Goal: Information Seeking & Learning: Learn about a topic

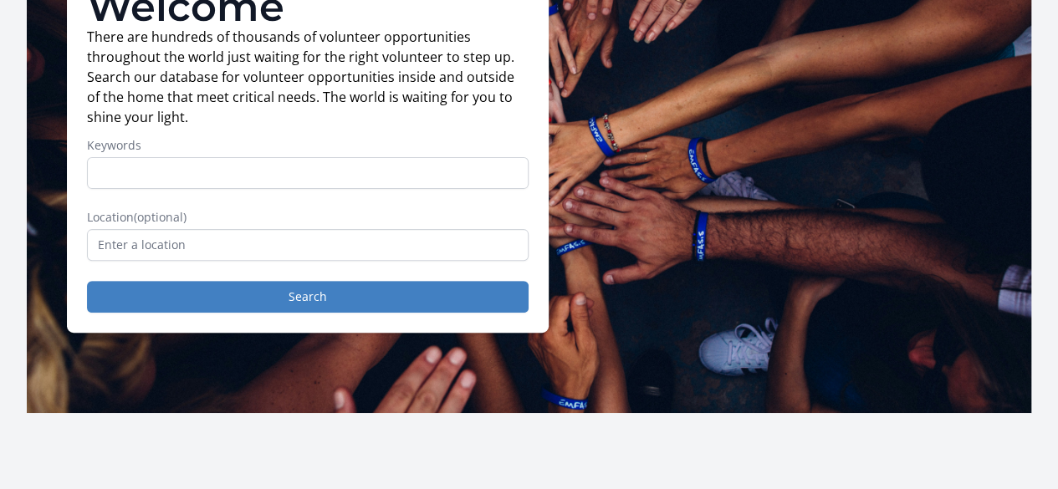
scroll to position [84, 0]
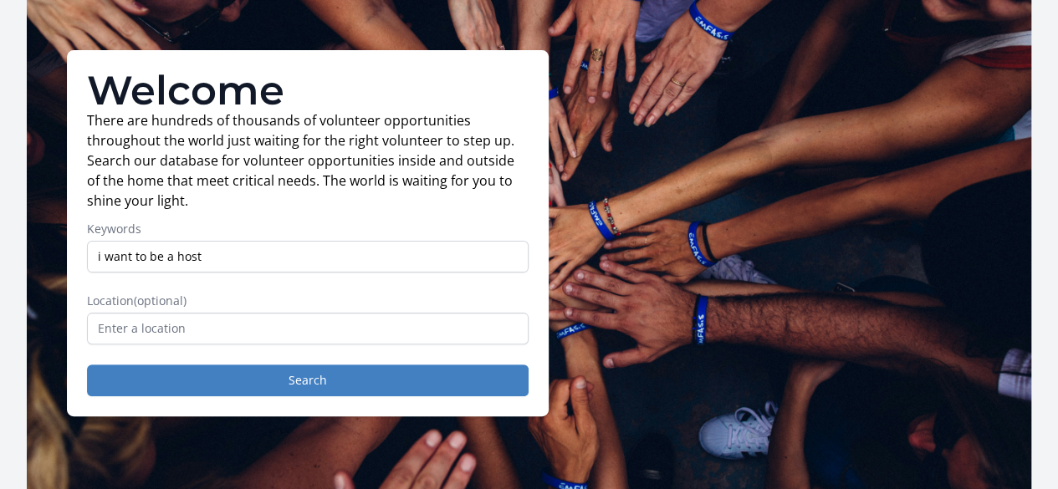
type input "i want to be a host"
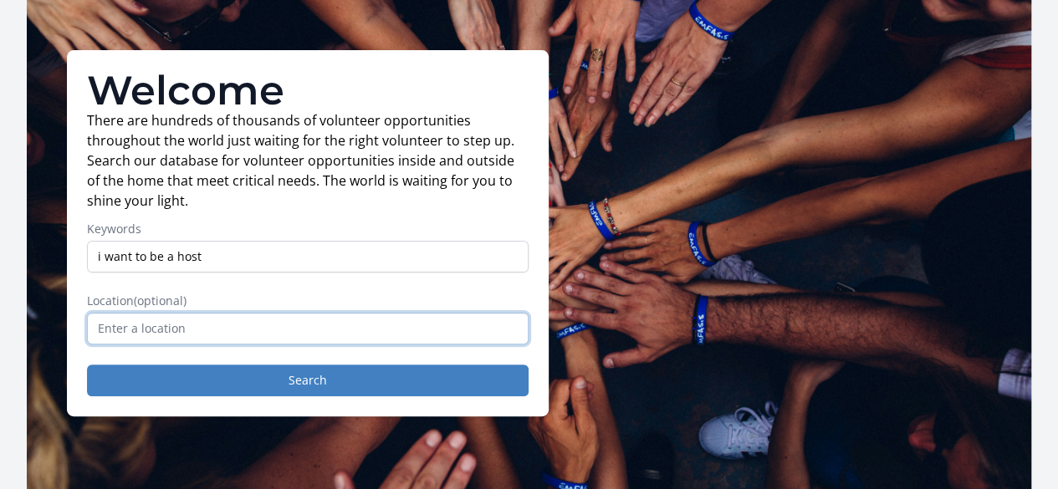
click at [186, 326] on input "text" at bounding box center [308, 329] width 442 height 32
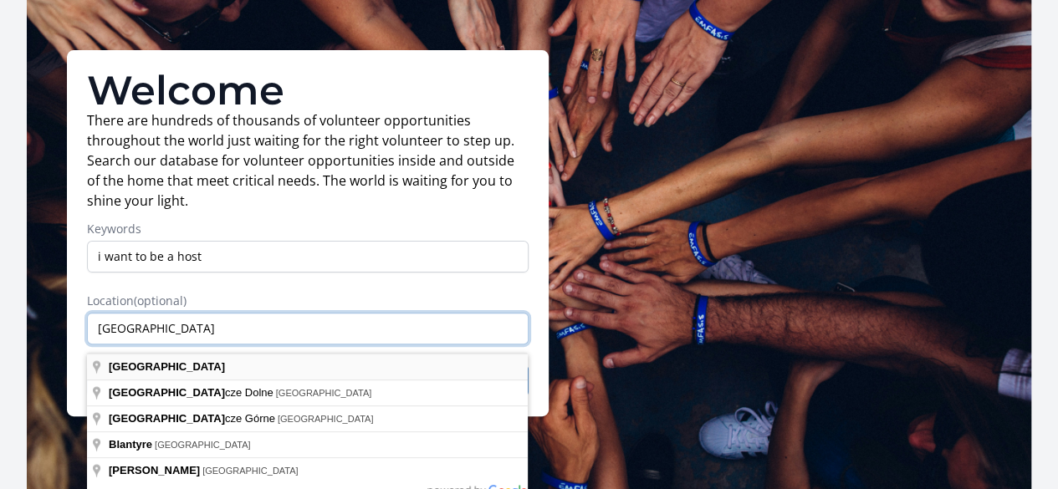
scroll to position [167, 0]
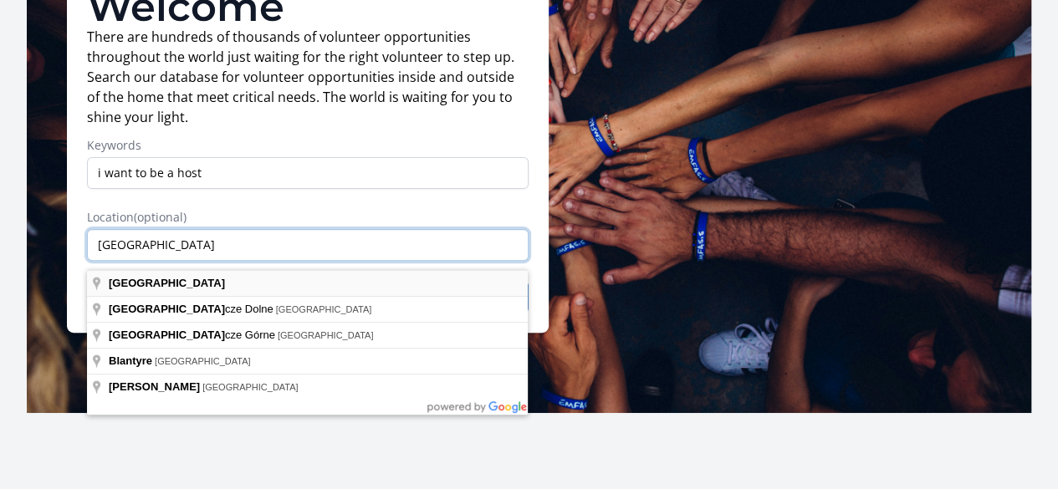
type input "Malawi"
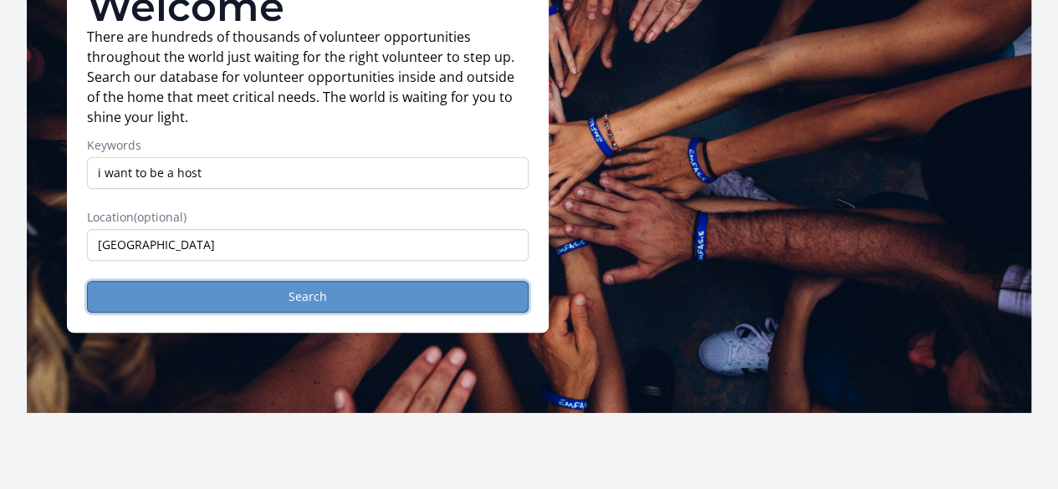
click at [308, 312] on button "Search" at bounding box center [308, 297] width 442 height 32
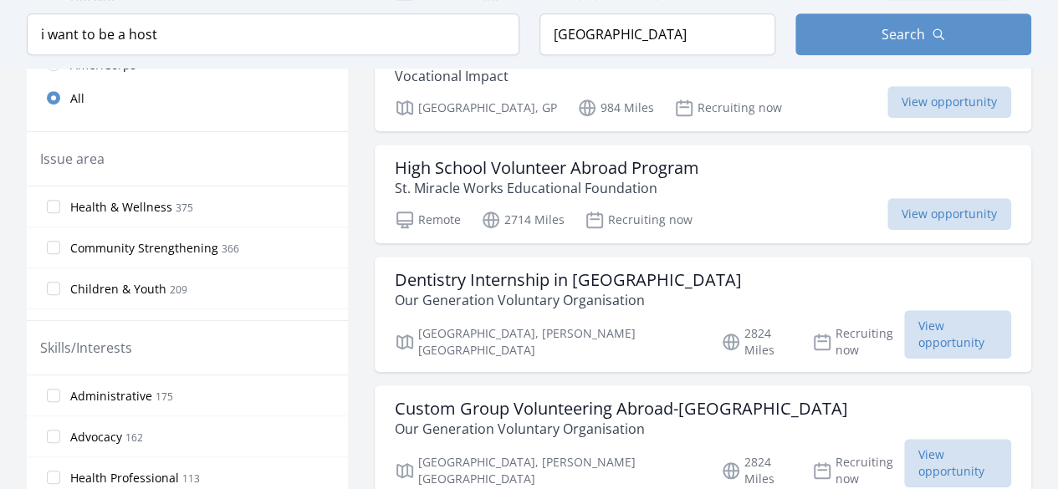
scroll to position [585, 0]
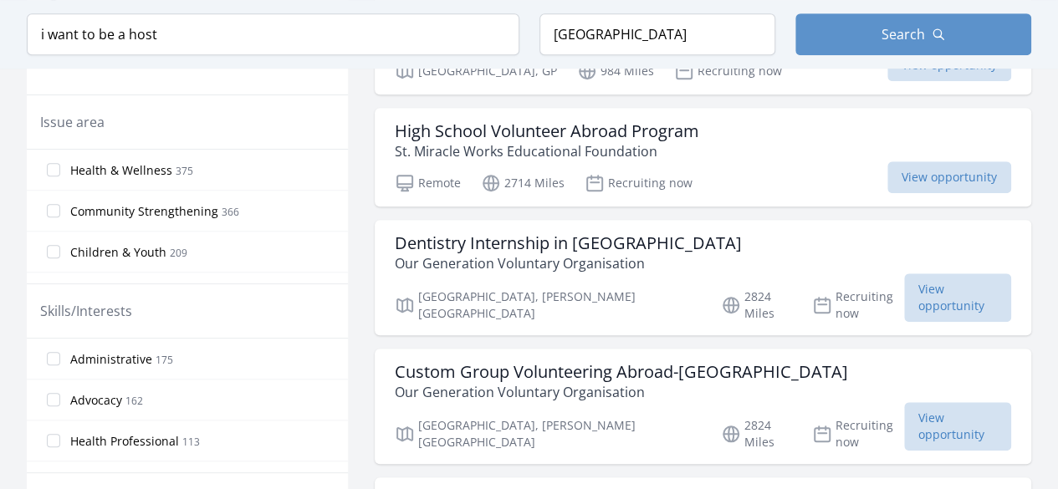
click at [181, 250] on span "209" at bounding box center [179, 253] width 18 height 14
click at [60, 250] on input "Children & Youth 209" at bounding box center [53, 251] width 13 height 13
click at [181, 250] on span "209" at bounding box center [179, 253] width 18 height 14
click at [60, 250] on input "Children & Youth 209" at bounding box center [53, 251] width 13 height 13
click at [59, 245] on input "Children & Youth 209" at bounding box center [53, 251] width 13 height 13
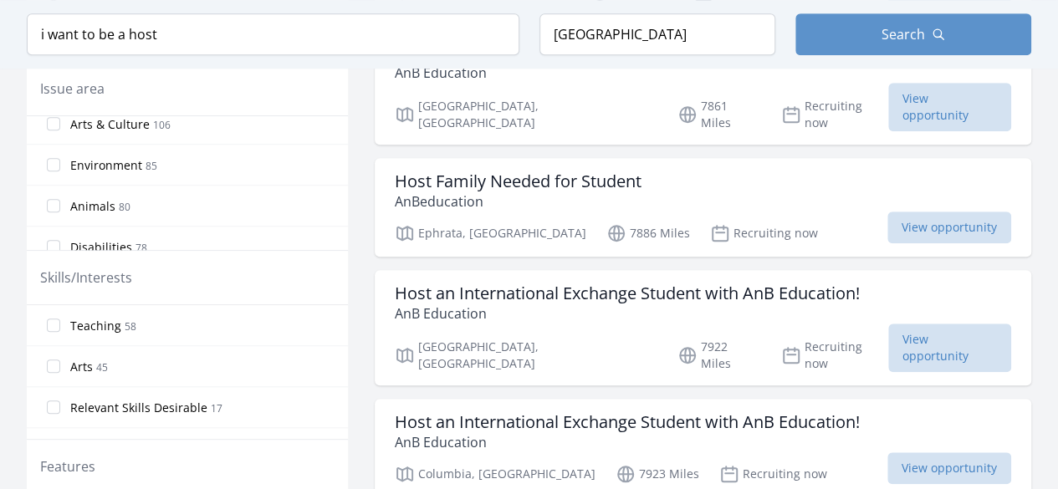
scroll to position [335, 0]
click at [56, 123] on input "Environment 85" at bounding box center [53, 129] width 13 height 13
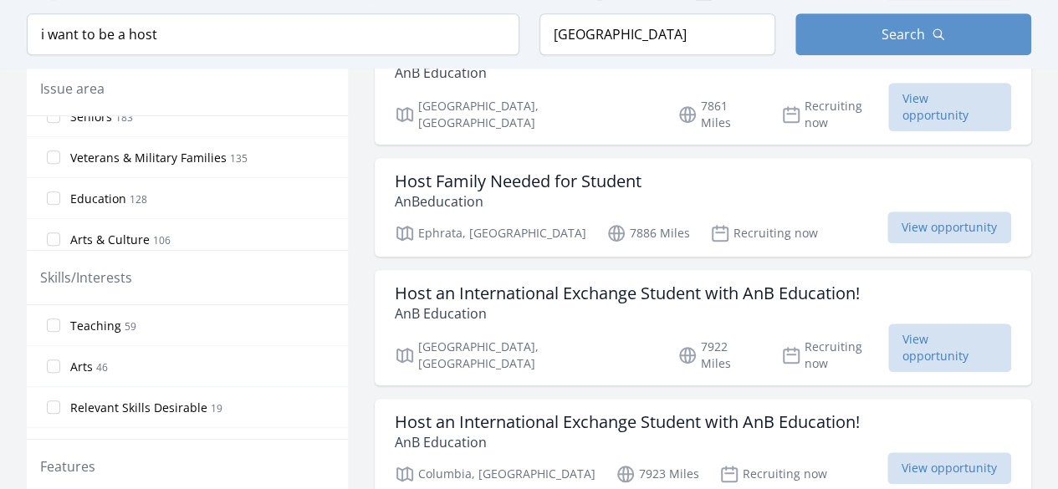
scroll to position [251, 0]
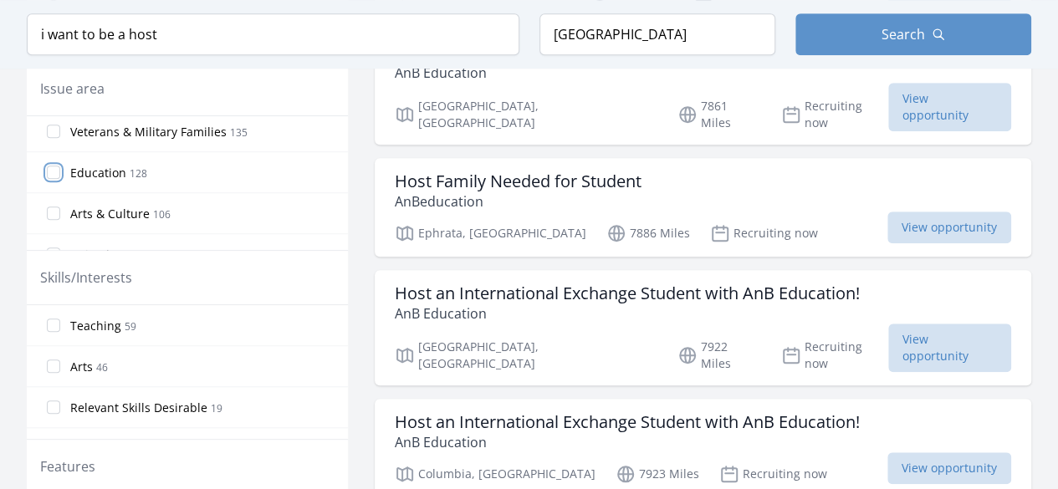
click at [55, 166] on input "Education 128" at bounding box center [53, 172] width 13 height 13
click at [58, 207] on input "Arts & Culture 106" at bounding box center [53, 213] width 13 height 13
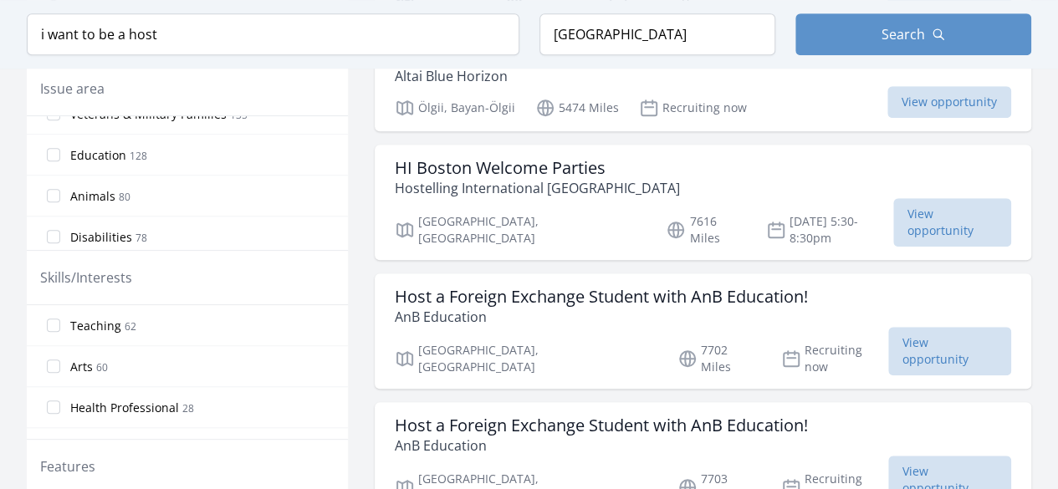
scroll to position [335, 0]
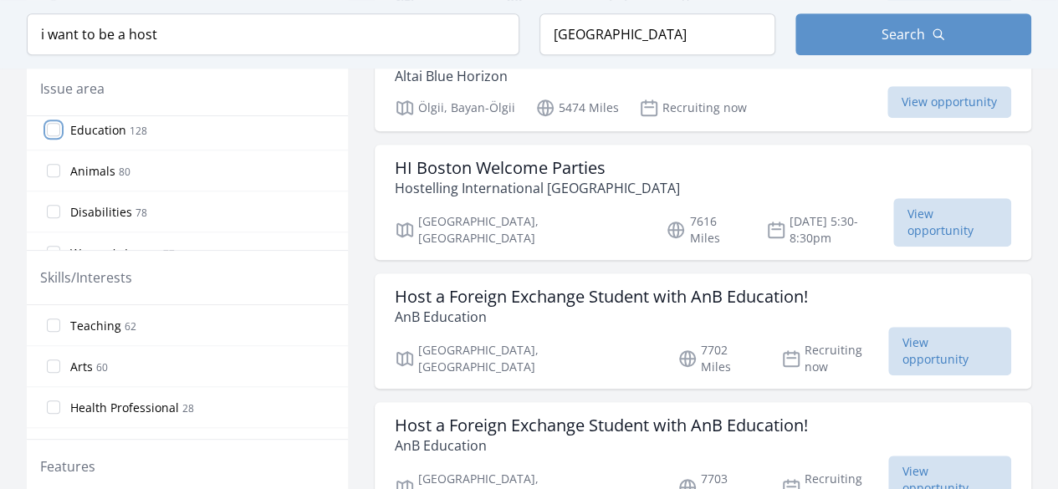
click at [59, 126] on input "Education 128" at bounding box center [53, 129] width 13 height 13
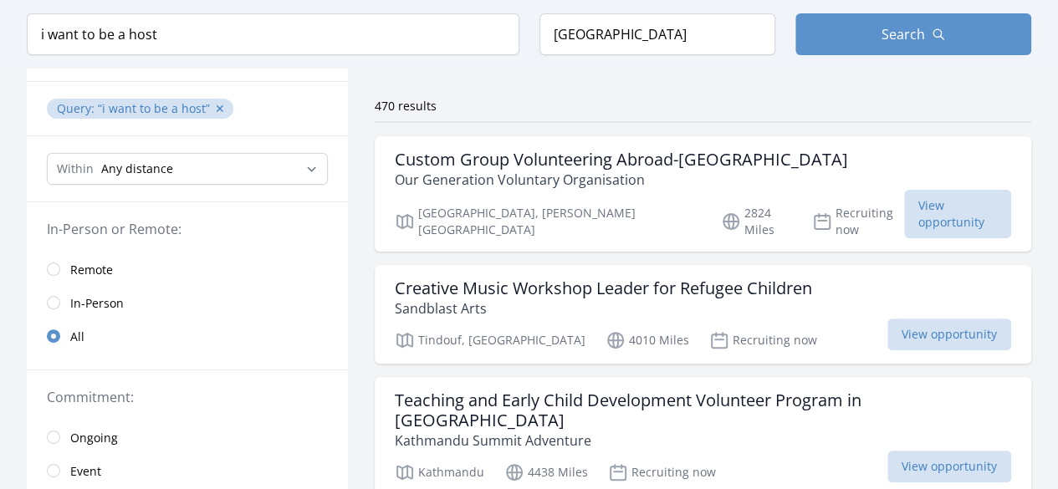
scroll to position [84, 0]
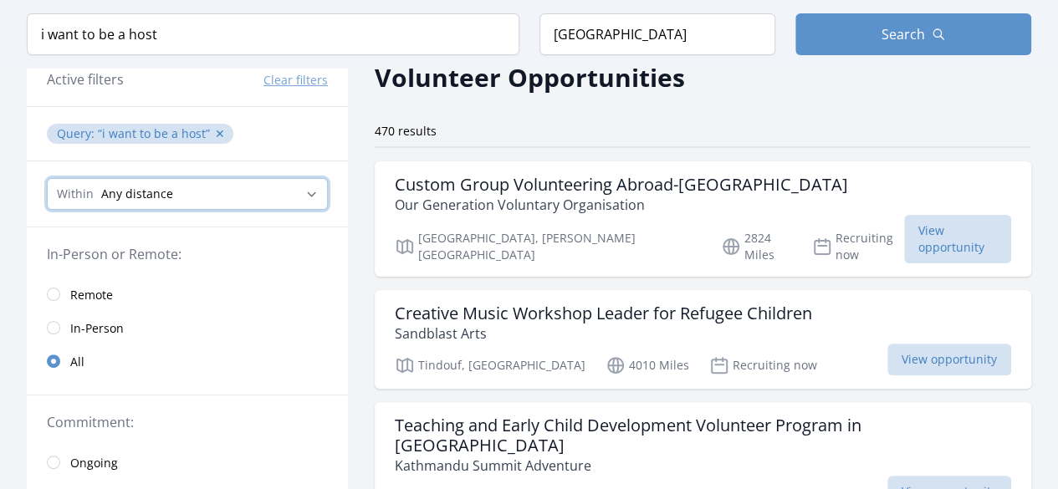
click at [306, 191] on select "Any distance , 5 Miles , 20 Miles , 50 Miles , 100 Miles" at bounding box center [187, 194] width 281 height 32
click at [308, 191] on select "Any distance , 5 Miles , 20 Miles , 50 Miles , 100 Miles" at bounding box center [187, 194] width 281 height 32
click at [47, 178] on select "Any distance , 5 Miles , 20 Miles , 50 Miles , 100 Miles" at bounding box center [187, 194] width 281 height 32
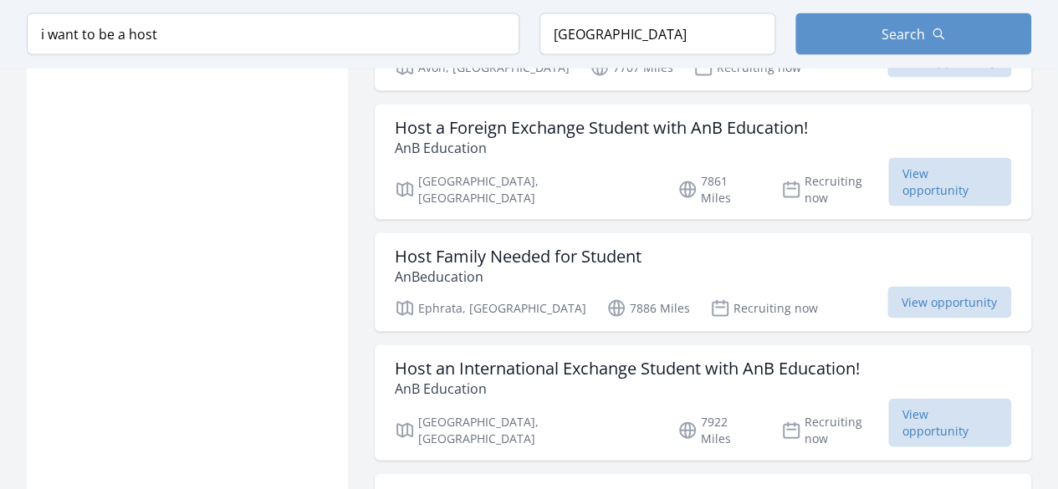
scroll to position [1840, 0]
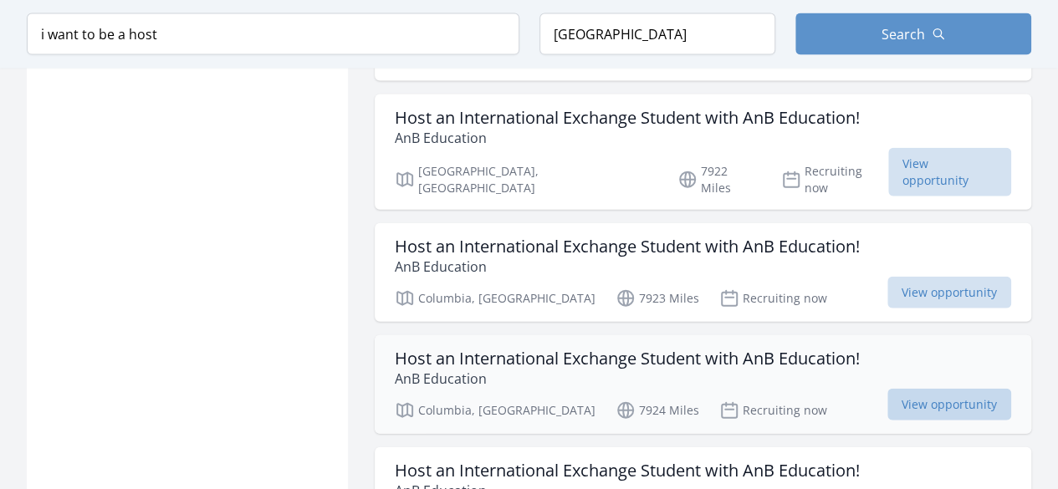
click at [887, 389] on span "View opportunity" at bounding box center [949, 405] width 124 height 32
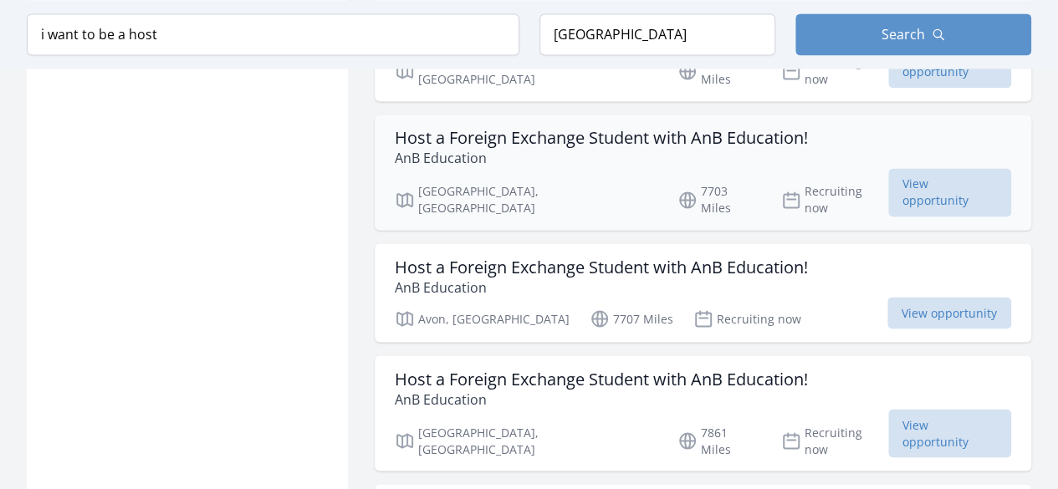
scroll to position [1422, 0]
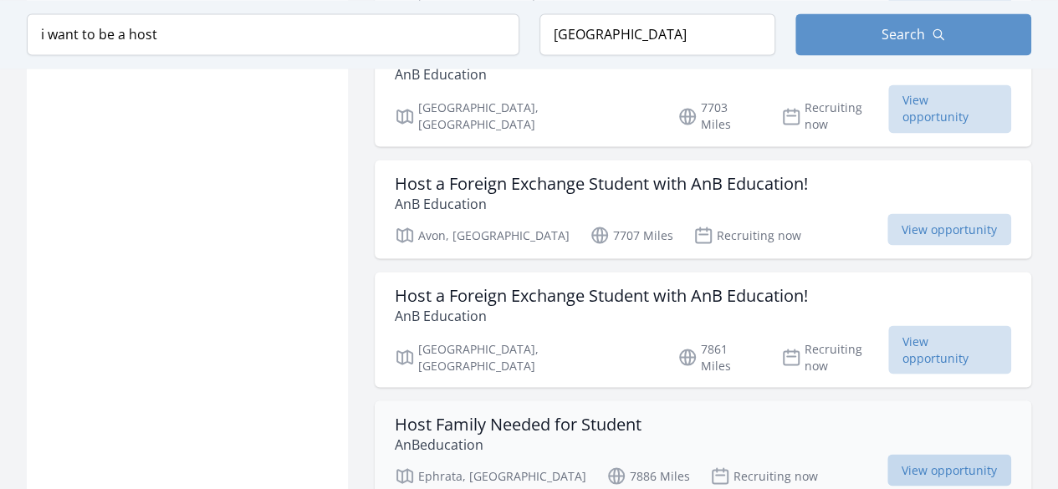
click at [907, 454] on span "View opportunity" at bounding box center [949, 470] width 124 height 32
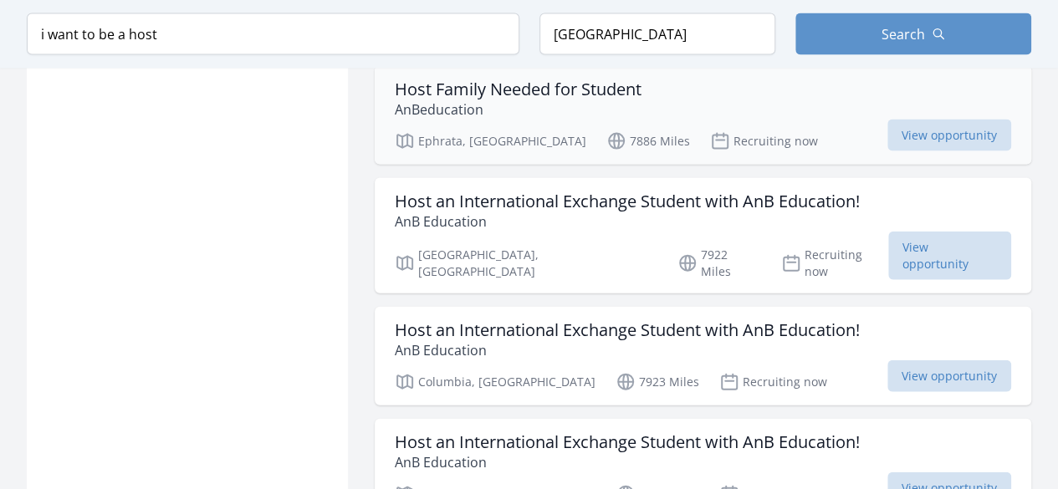
scroll to position [1840, 0]
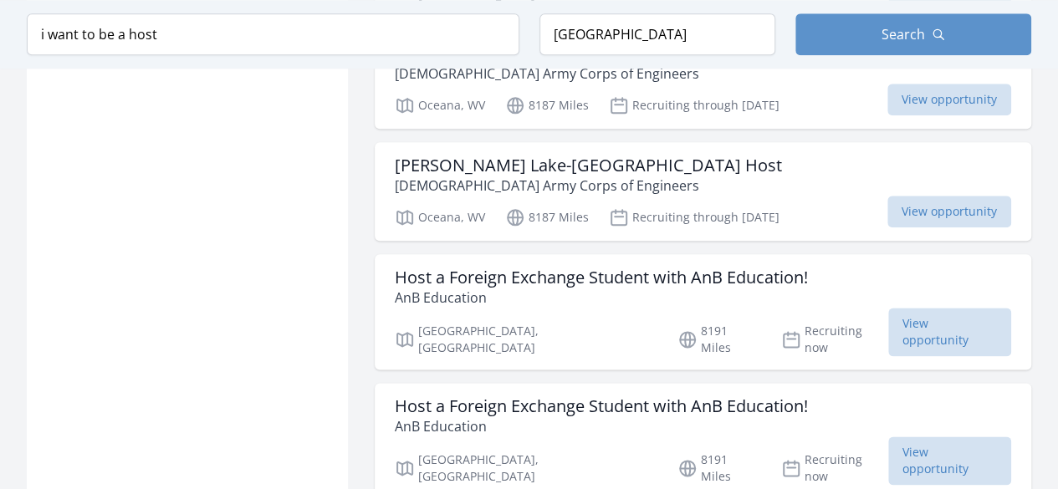
scroll to position [4098, 0]
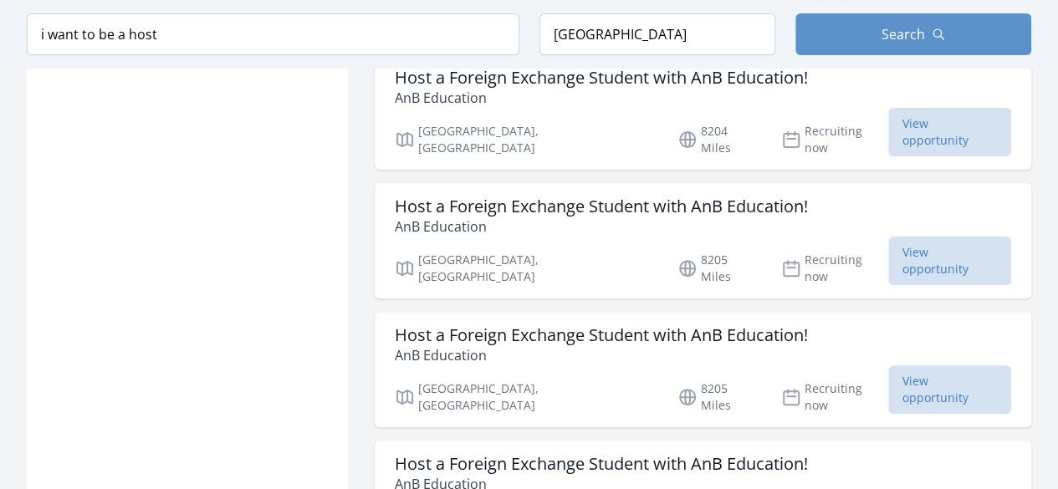
scroll to position [6524, 0]
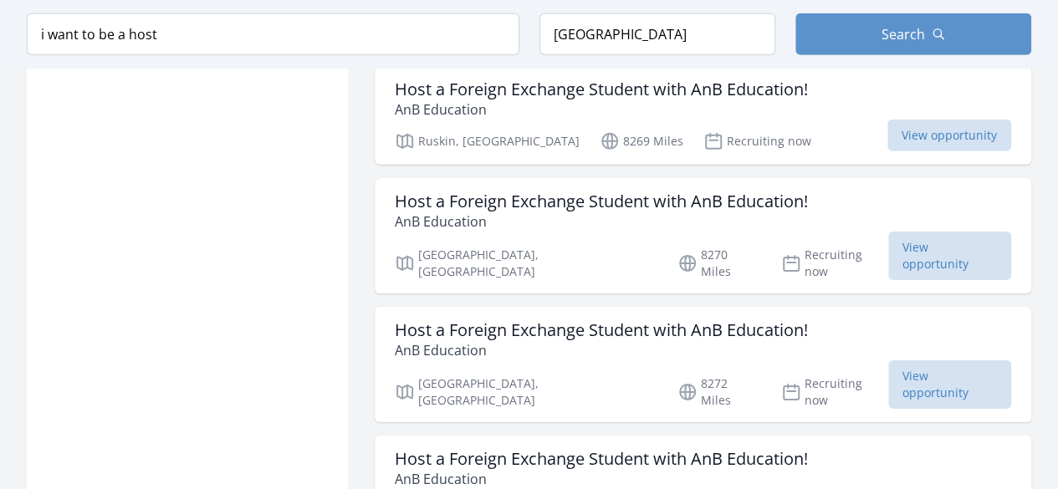
scroll to position [9084, 0]
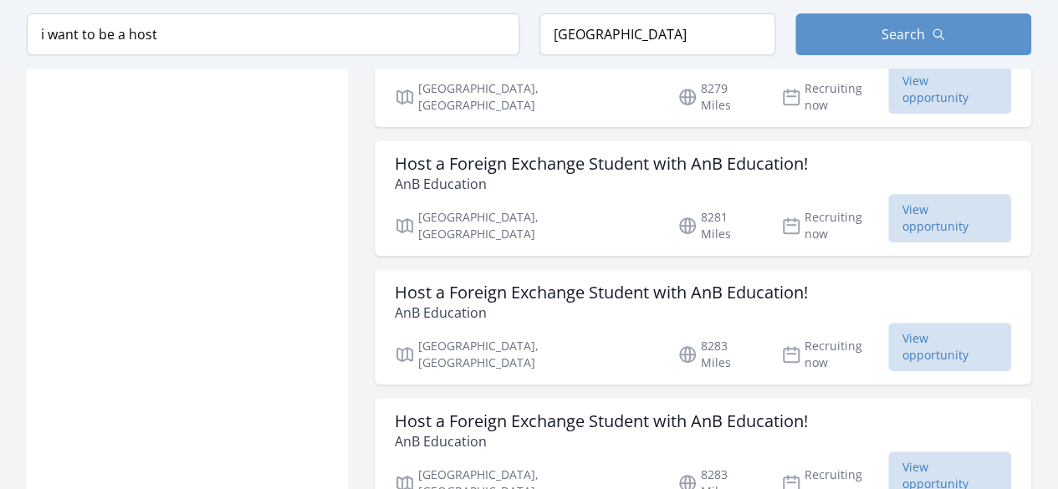
scroll to position [9921, 0]
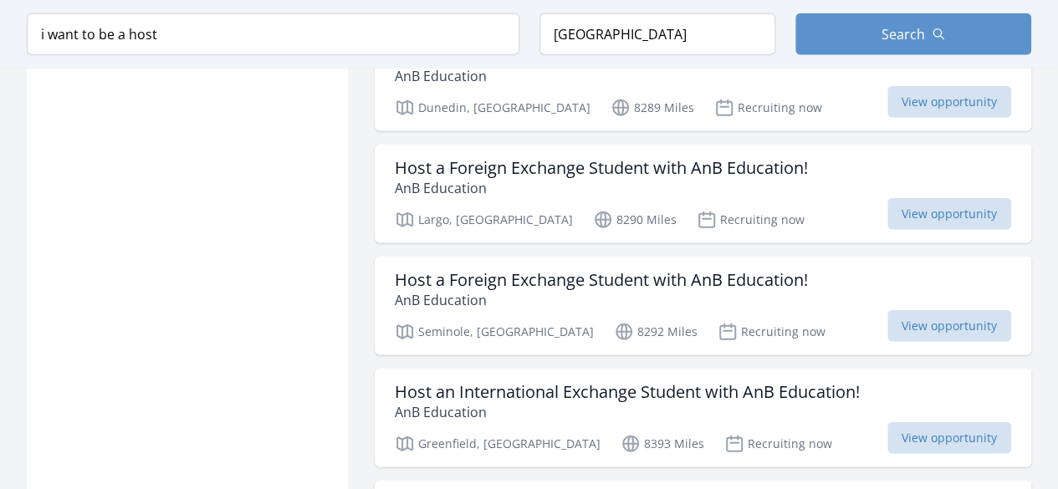
scroll to position [11566, 0]
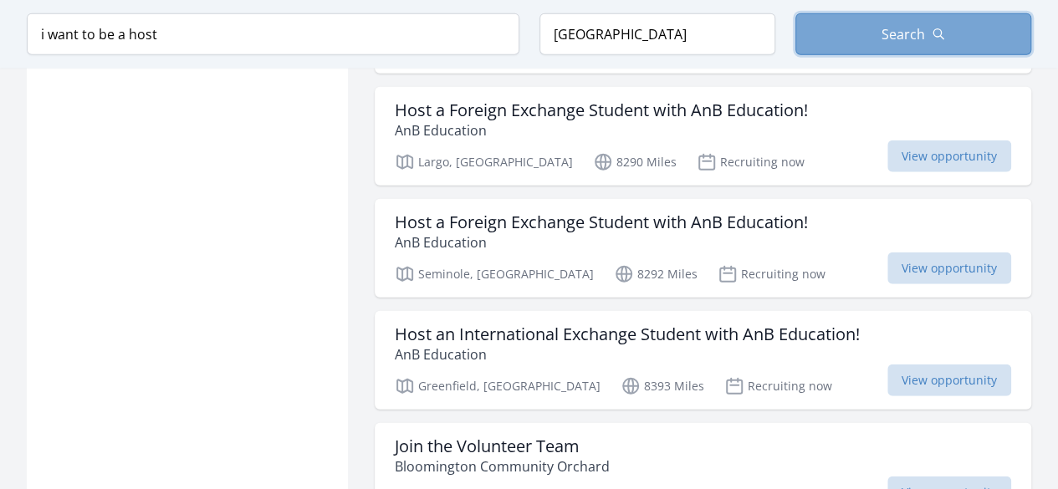
click at [935, 31] on icon "button" at bounding box center [938, 34] width 13 height 13
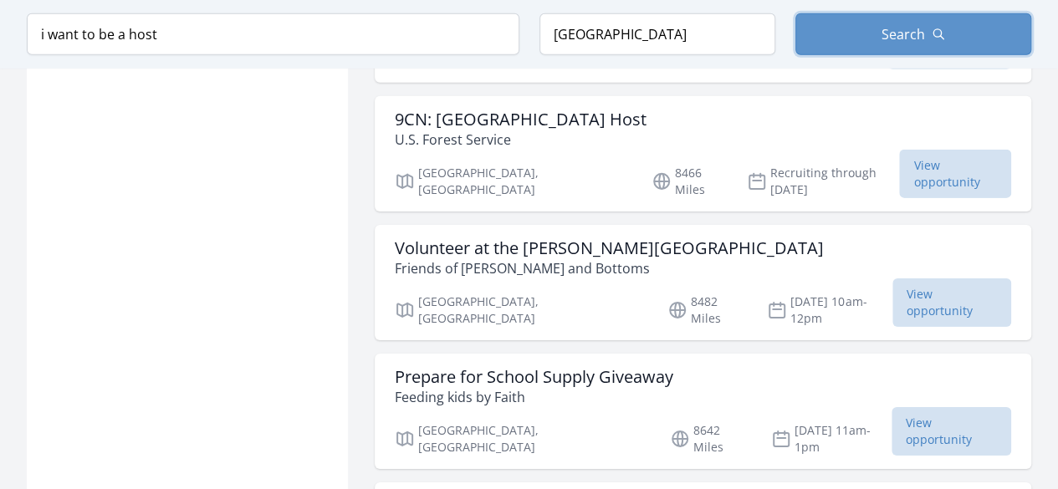
scroll to position [12151, 0]
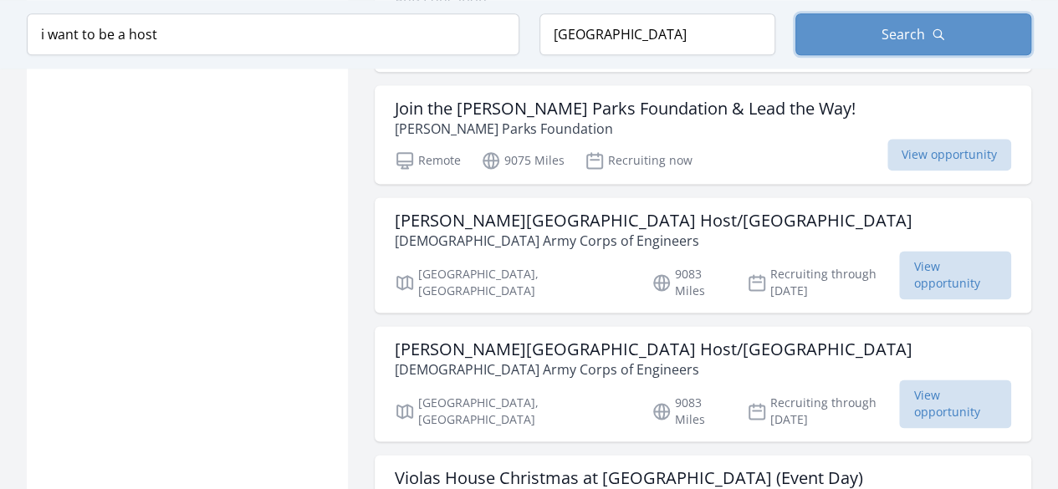
scroll to position [13740, 0]
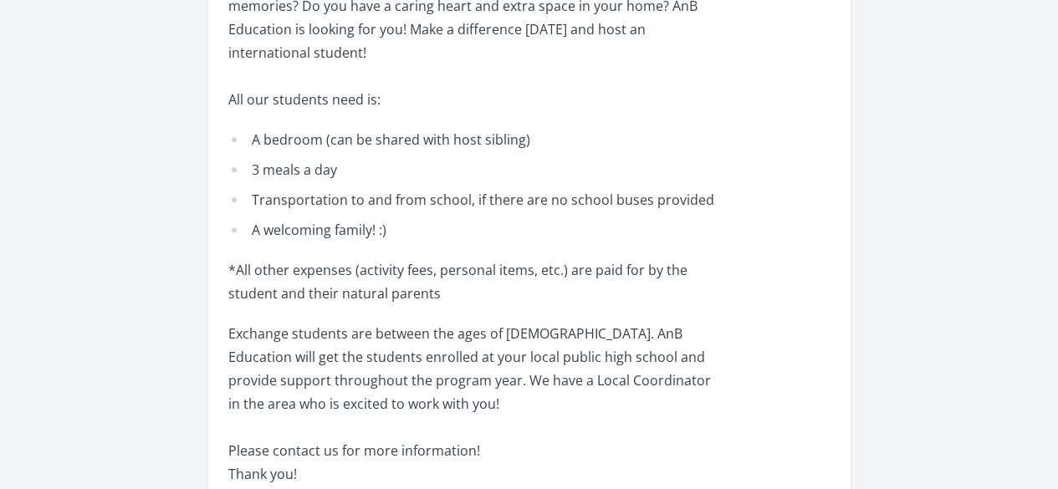
scroll to position [669, 0]
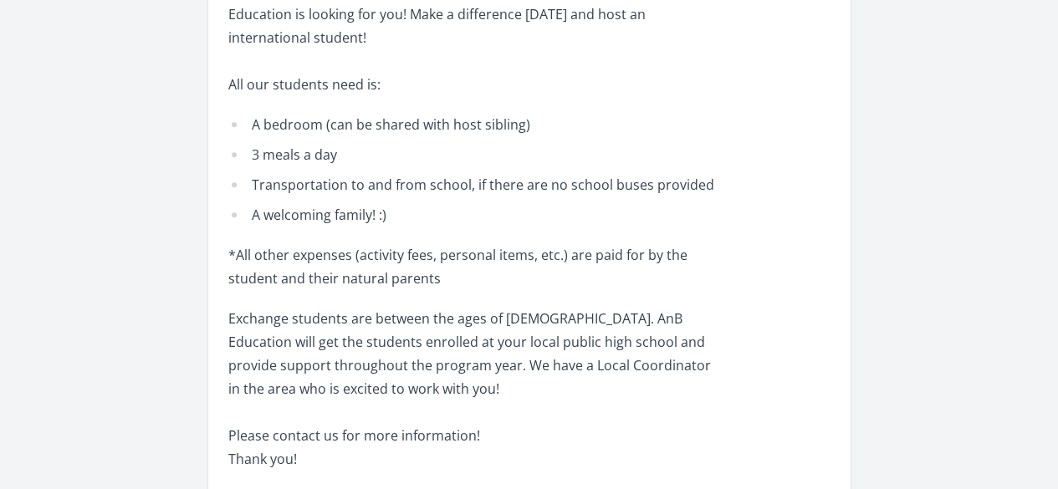
click at [0, 0] on div "Host a Foreign Exchange Student with AnB Education!" at bounding box center [0, 0] width 0 height 0
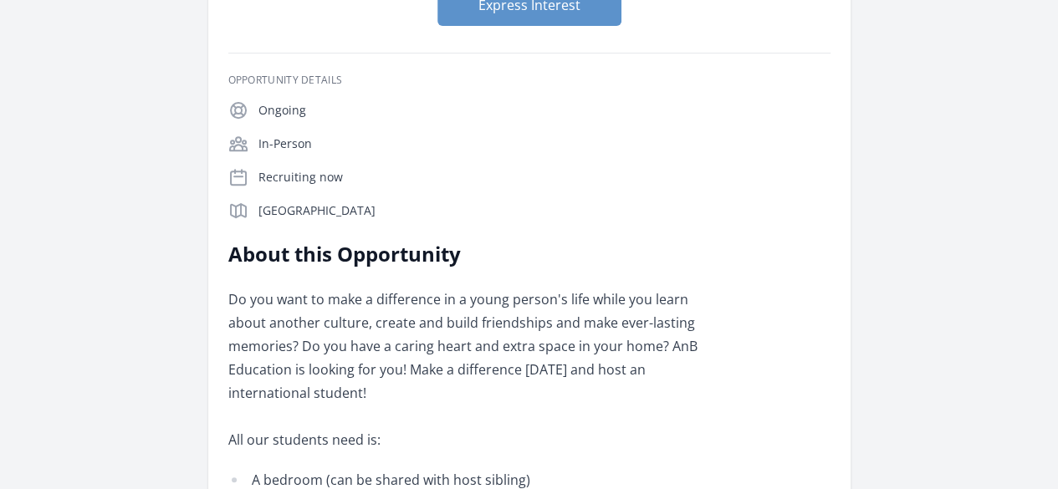
scroll to position [335, 0]
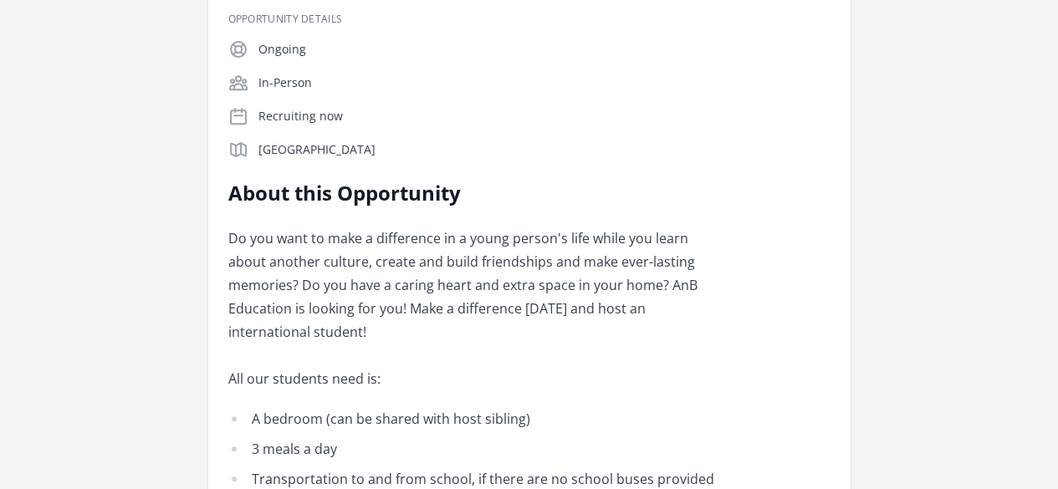
click at [228, 126] on icon at bounding box center [238, 116] width 20 height 20
click at [228, 122] on icon at bounding box center [238, 116] width 20 height 20
click at [258, 125] on p "Recruiting now" at bounding box center [544, 116] width 572 height 17
click at [231, 124] on icon at bounding box center [238, 116] width 15 height 15
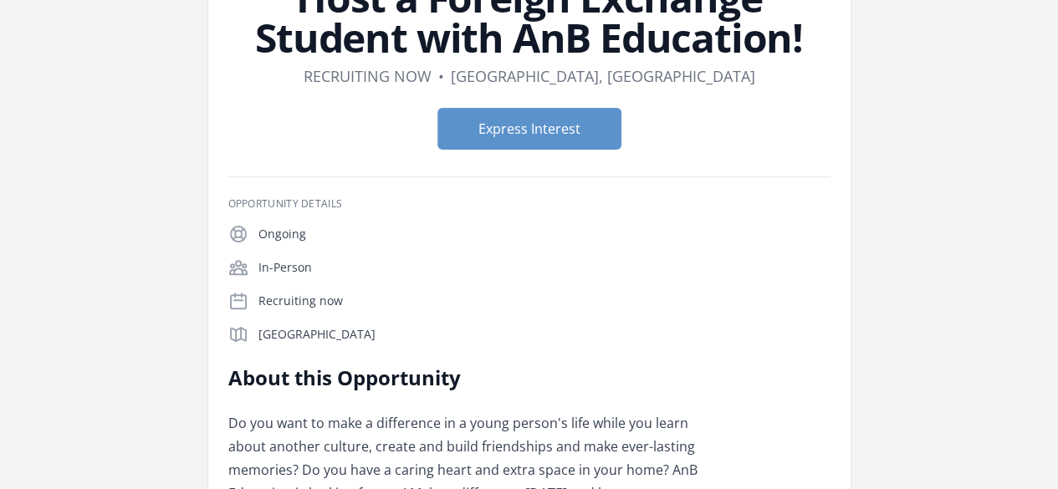
scroll to position [124, 0]
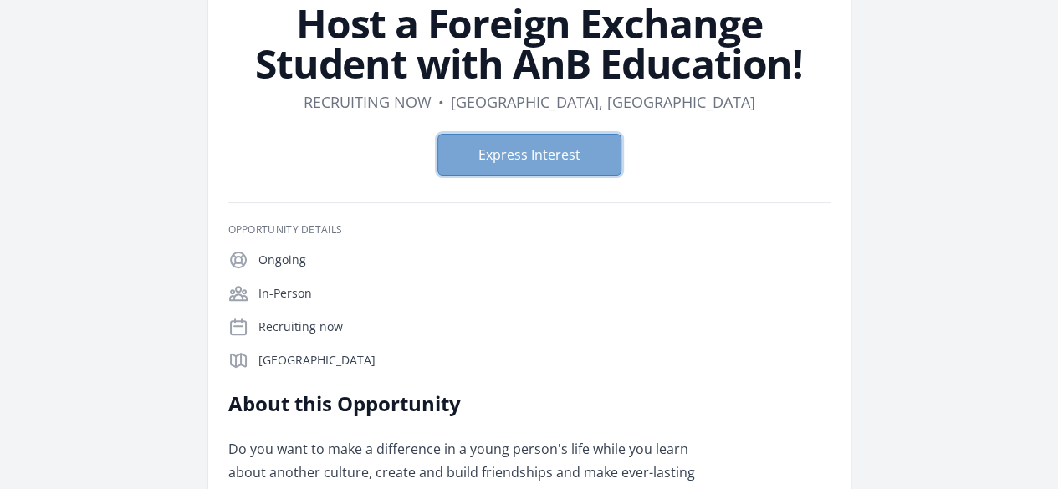
click at [526, 160] on button "Express Interest" at bounding box center [529, 155] width 184 height 42
click at [503, 161] on button "Express Interest" at bounding box center [529, 155] width 184 height 42
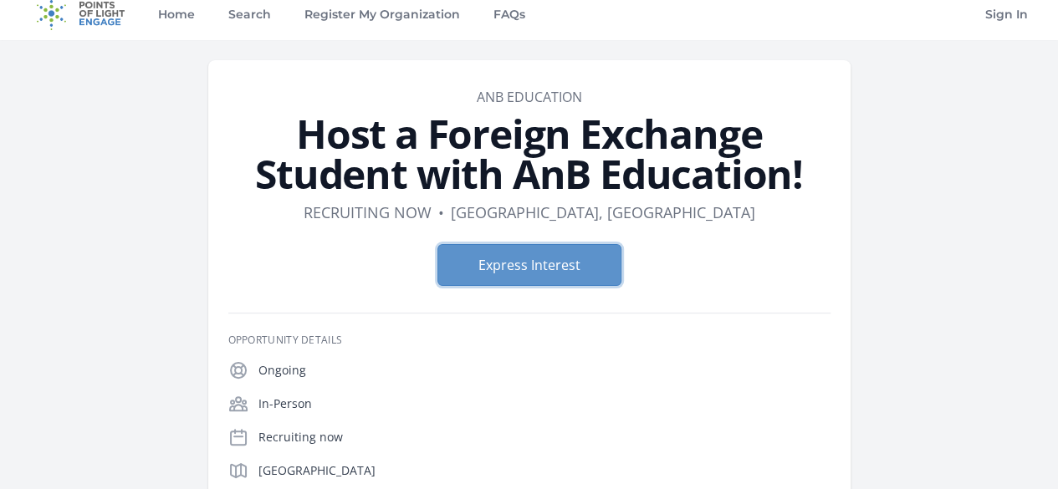
scroll to position [0, 0]
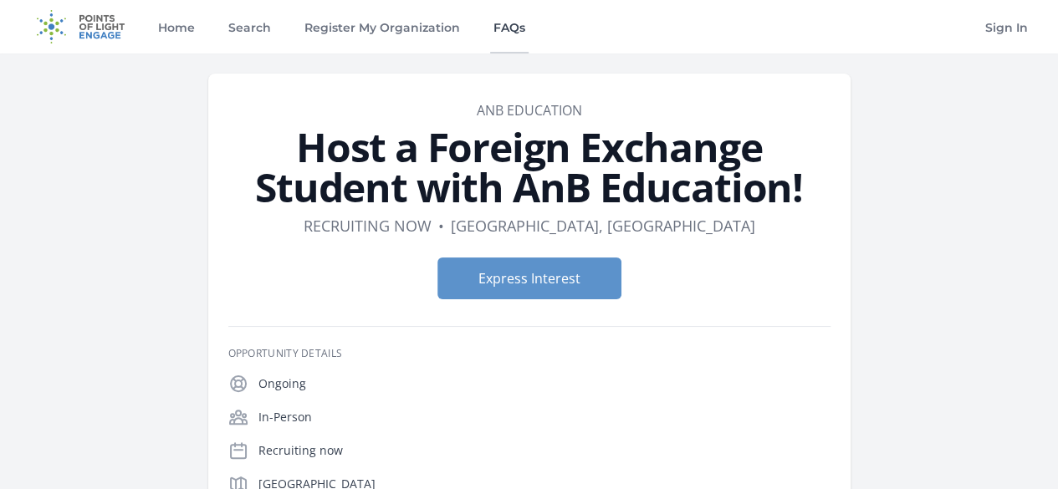
click at [517, 33] on link "FAQs" at bounding box center [509, 27] width 38 height 54
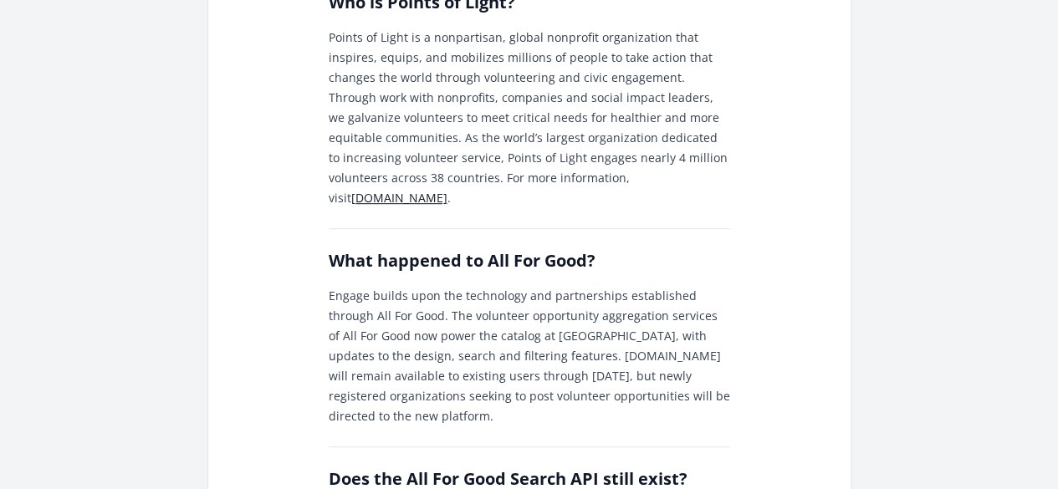
scroll to position [418, 0]
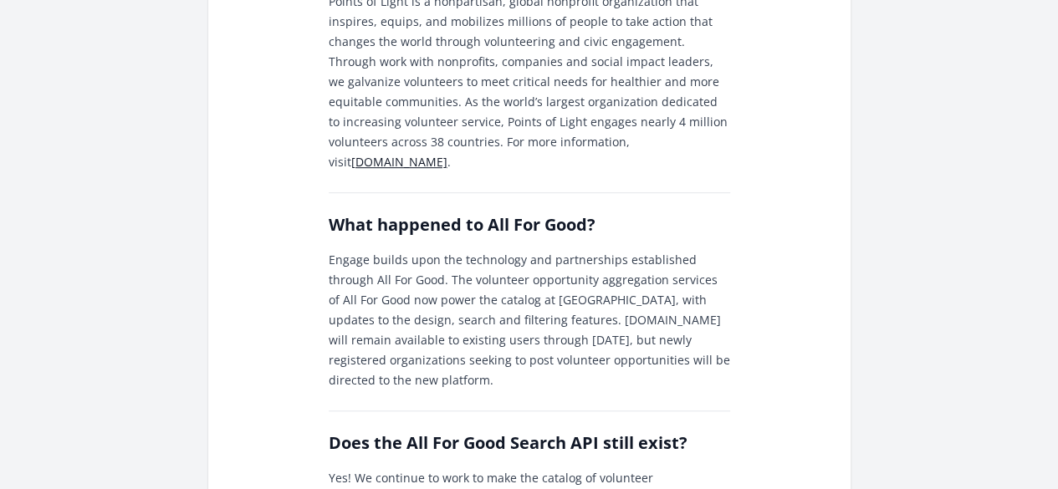
click at [351, 154] on link "[DOMAIN_NAME]" at bounding box center [399, 162] width 96 height 16
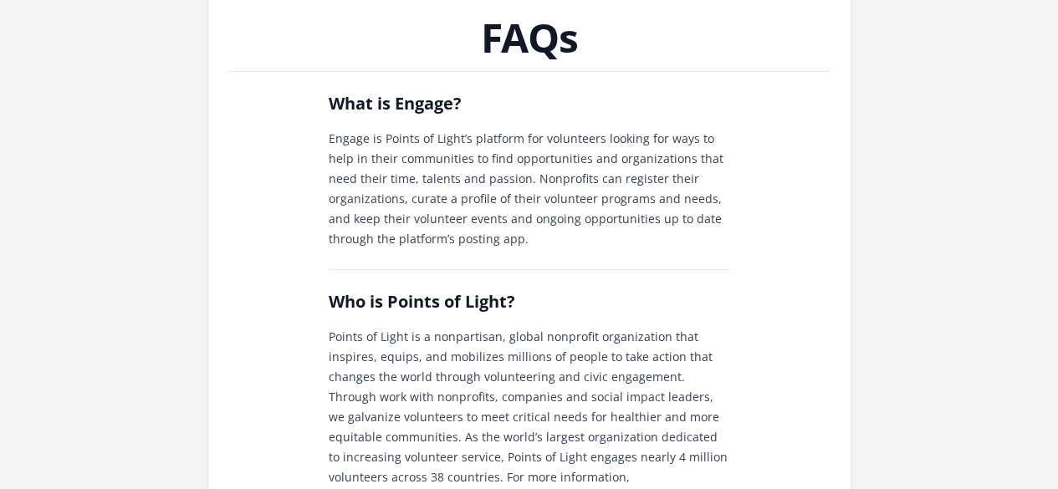
scroll to position [0, 0]
